Goal: Task Accomplishment & Management: Manage account settings

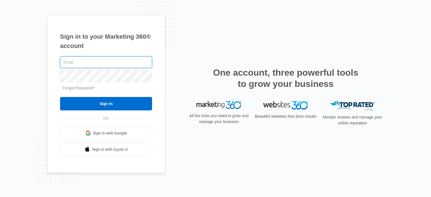
click at [101, 64] on input "text" at bounding box center [106, 62] width 92 height 12
type input "[EMAIL_ADDRESS][DOMAIN_NAME]"
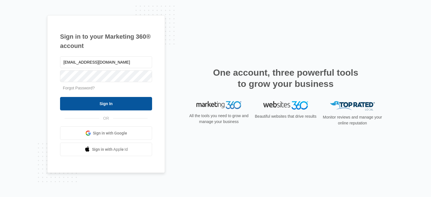
click at [115, 106] on input "Sign In" at bounding box center [106, 103] width 92 height 13
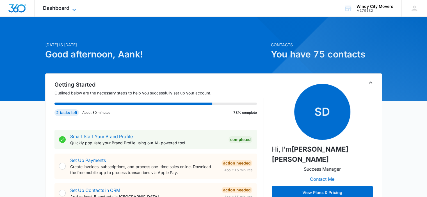
click at [72, 9] on icon at bounding box center [74, 9] width 7 height 7
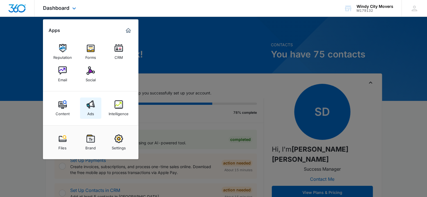
click at [89, 105] on img at bounding box center [90, 104] width 8 height 8
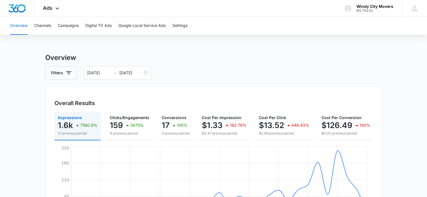
drag, startPoint x: 377, startPoint y: 56, endPoint x: 376, endPoint y: 64, distance: 8.8
